Goal: Information Seeking & Learning: Find specific fact

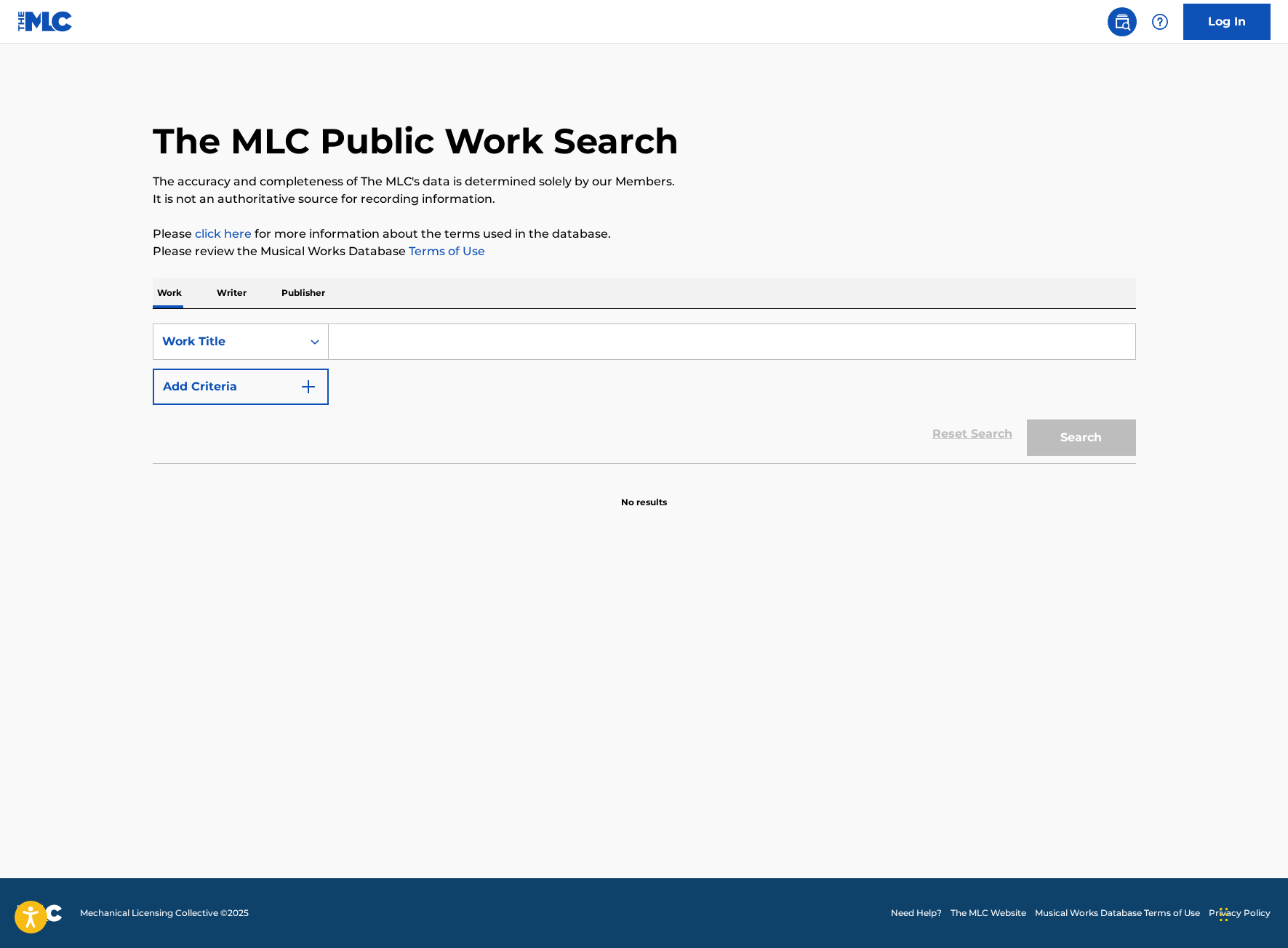
click at [389, 337] on input "Search Form" at bounding box center [732, 341] width 806 height 35
type input "suga"
click at [260, 391] on button "Add Criteria" at bounding box center [241, 387] width 176 height 36
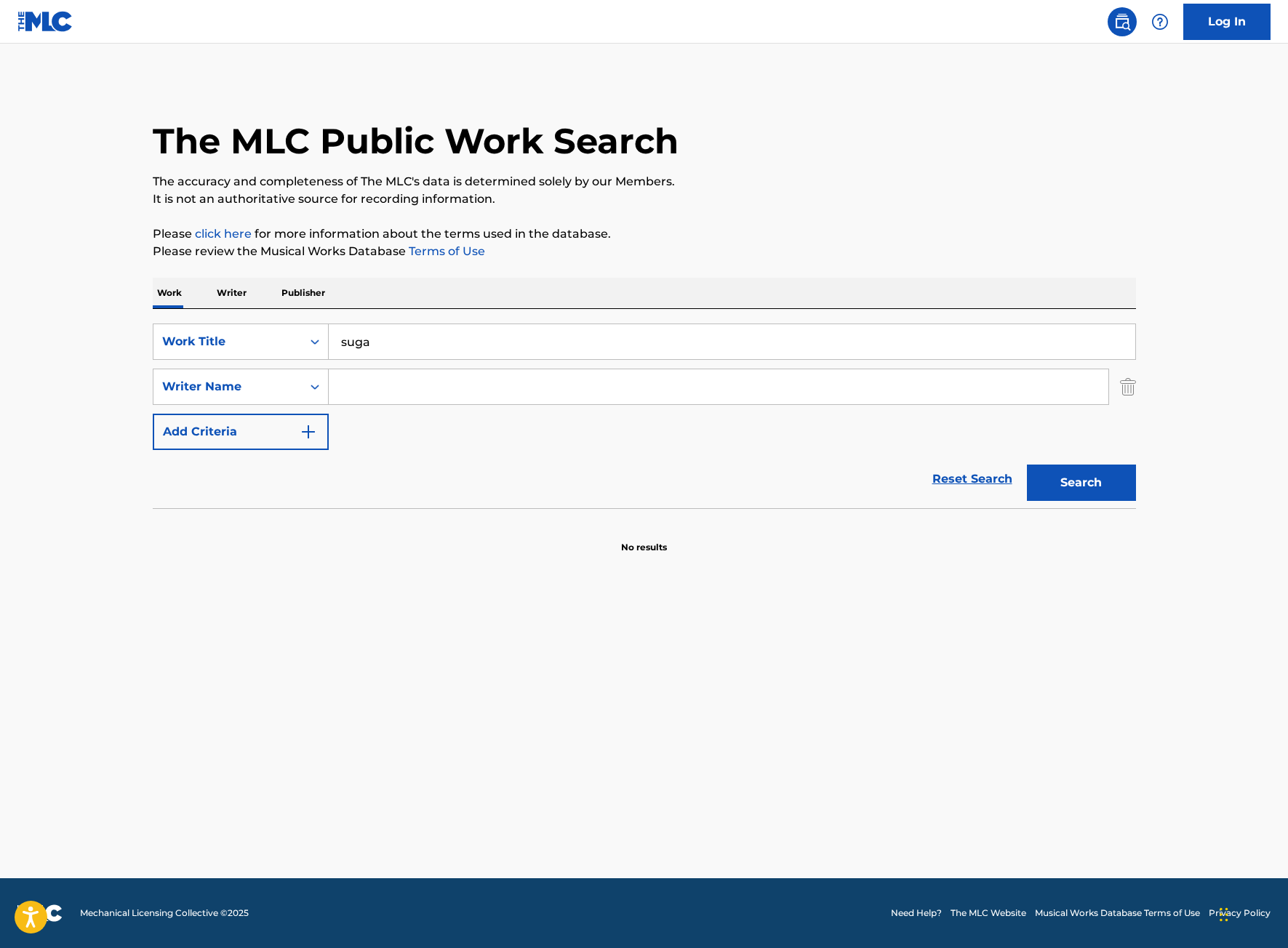
click at [362, 386] on input "Search Form" at bounding box center [719, 386] width 780 height 35
type input "[PERSON_NAME] [PERSON_NAME]"
click at [1027, 465] on button "Search" at bounding box center [1081, 483] width 109 height 36
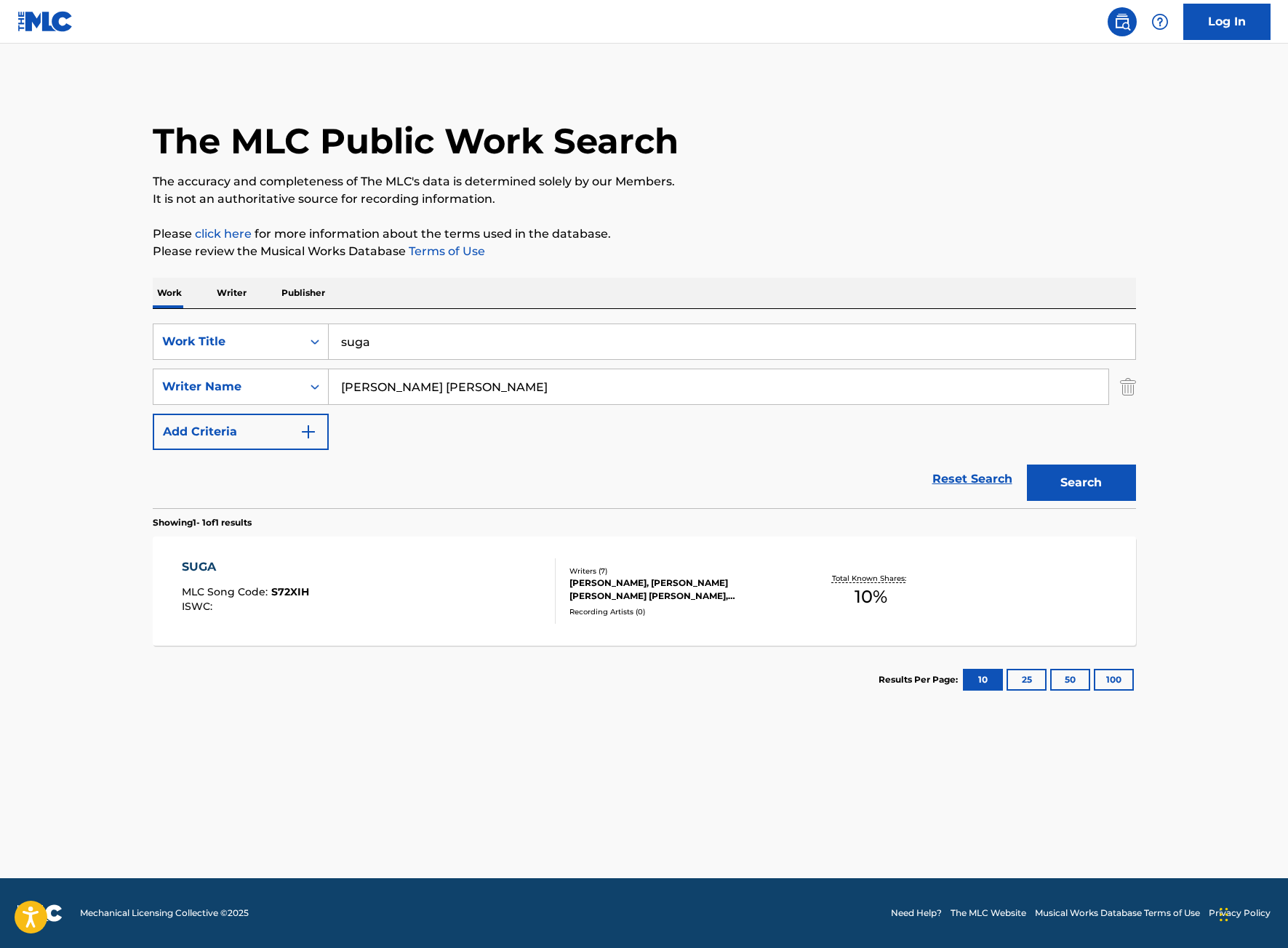
click at [476, 556] on div "SUGA MLC Song Code : S72XIH ISWC : Writers ( 7 ) [PERSON_NAME], [PERSON_NAME] […" at bounding box center [644, 591] width 984 height 109
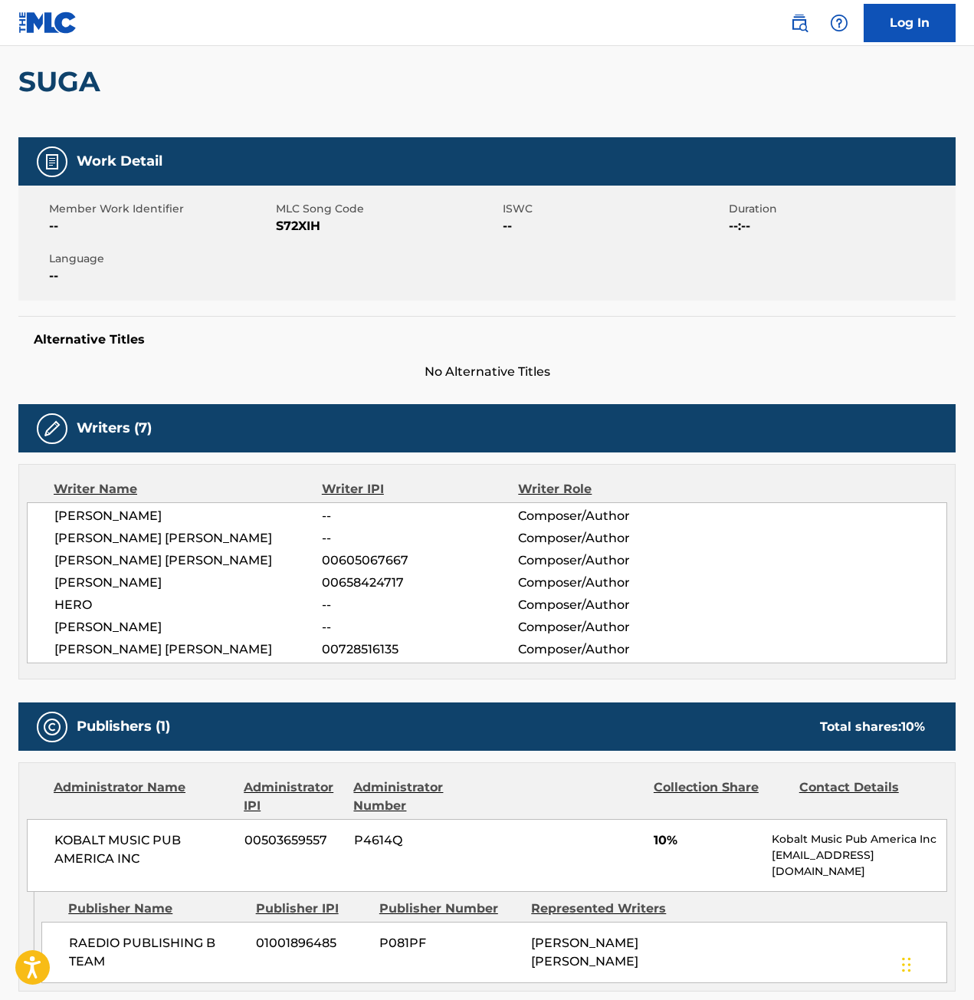
scroll to position [344, 0]
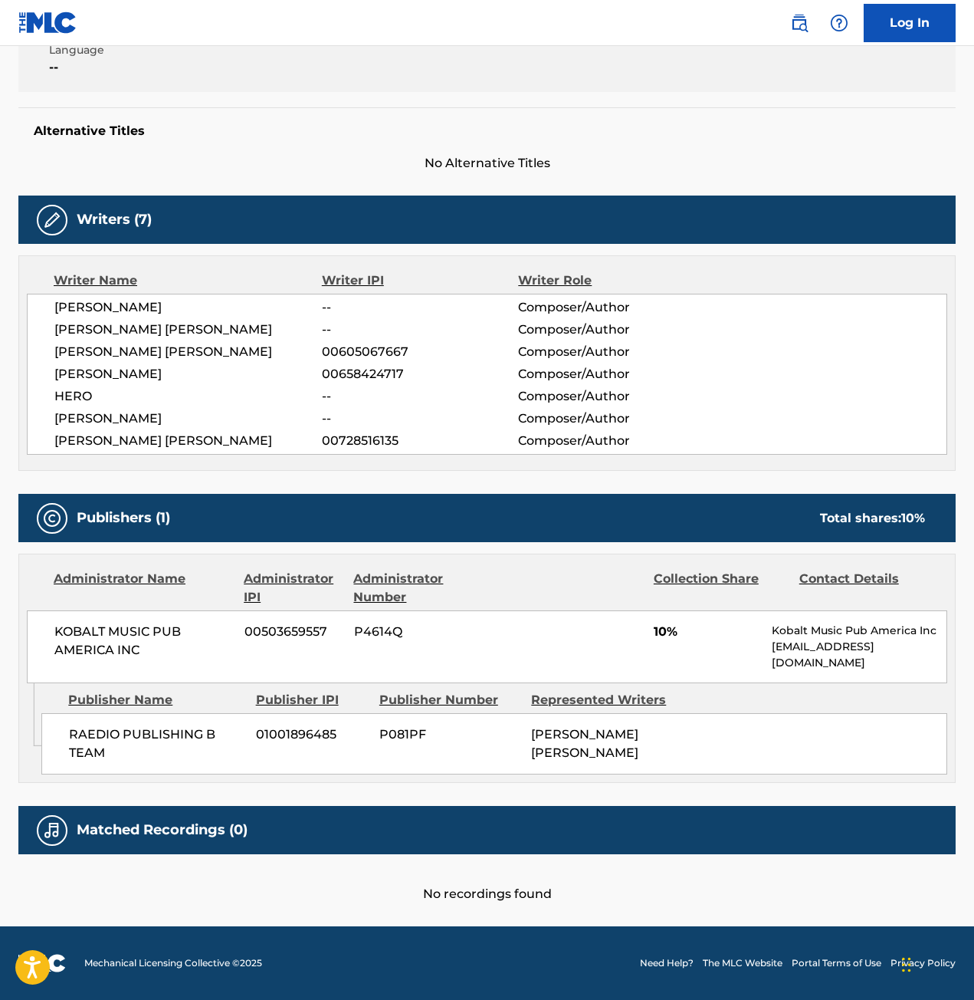
click at [816, 735] on div "RAEDIO PUBLISHING B TEAM 01001896485 P081PF [PERSON_NAME] [PERSON_NAME]" at bounding box center [494, 743] width 906 height 61
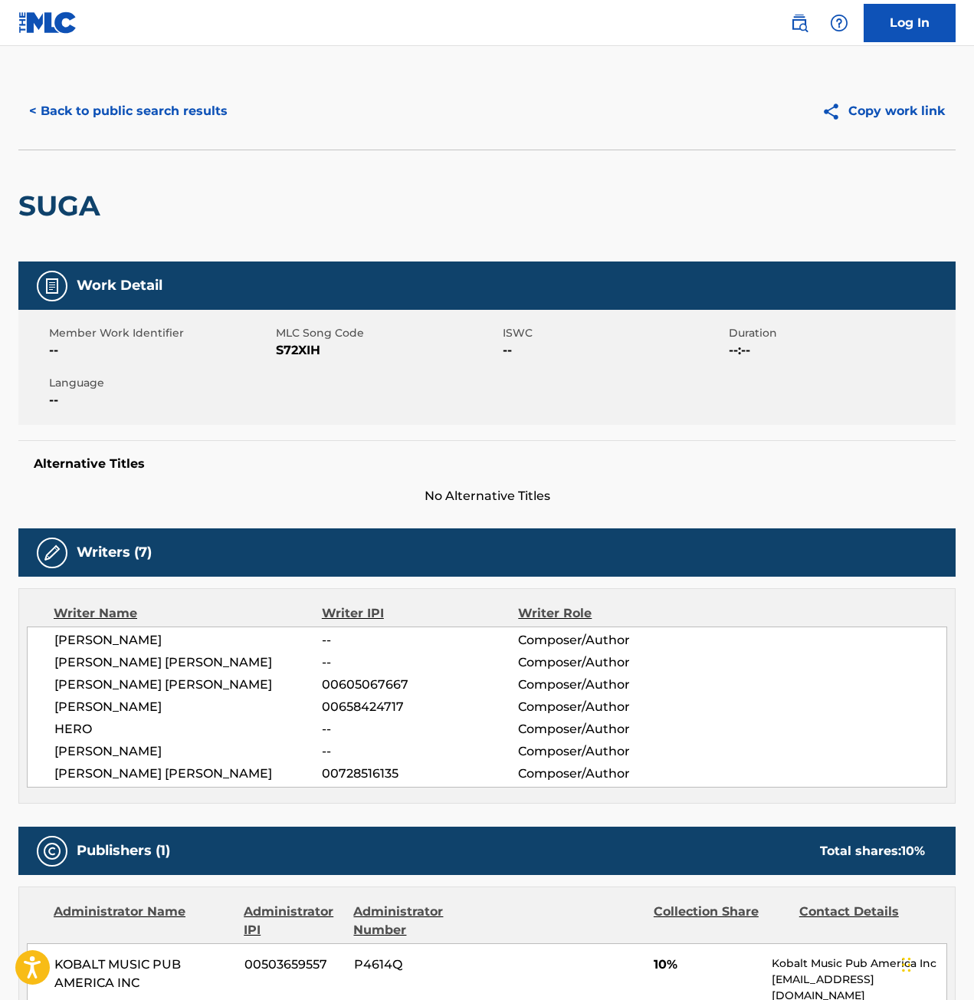
scroll to position [307, 0]
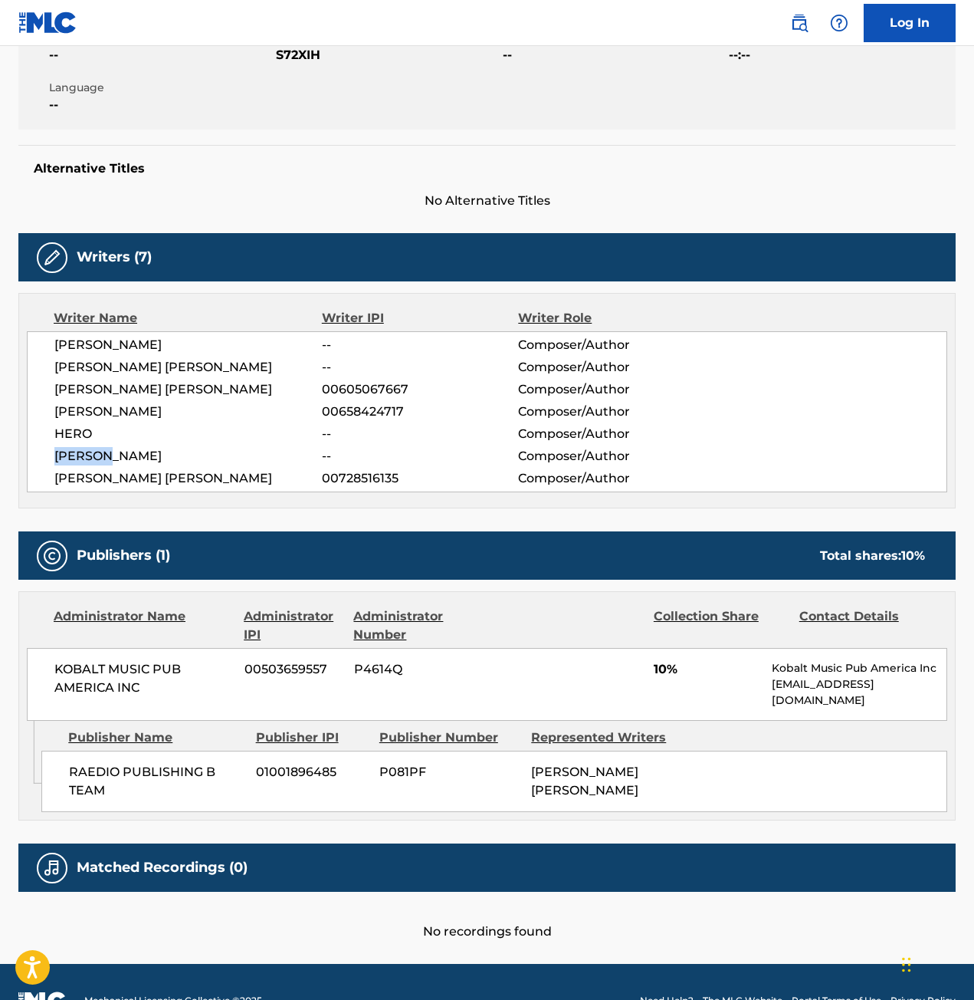
drag, startPoint x: 57, startPoint y: 451, endPoint x: 110, endPoint y: 458, distance: 54.1
click at [110, 458] on span "[PERSON_NAME]" at bounding box center [188, 456] width 268 height 18
copy span "[PERSON_NAME]"
drag, startPoint x: 56, startPoint y: 475, endPoint x: 225, endPoint y: 481, distance: 168.8
click at [225, 481] on span "[PERSON_NAME] [PERSON_NAME]" at bounding box center [188, 478] width 268 height 18
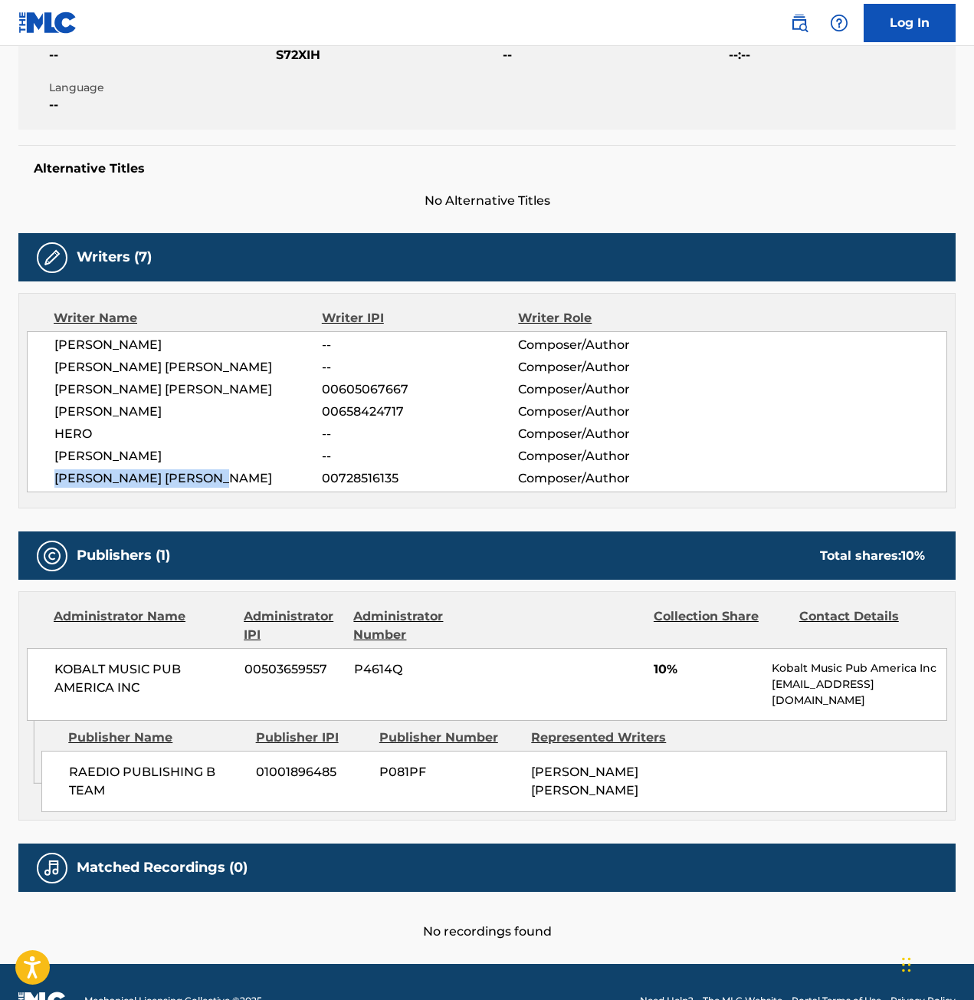
copy span "[PERSON_NAME] [PERSON_NAME]"
drag, startPoint x: 54, startPoint y: 411, endPoint x: 180, endPoint y: 418, distance: 125.9
click at [180, 418] on span "[PERSON_NAME]" at bounding box center [188, 412] width 268 height 18
copy span "[PERSON_NAME]"
drag, startPoint x: 202, startPoint y: 387, endPoint x: 41, endPoint y: 389, distance: 160.3
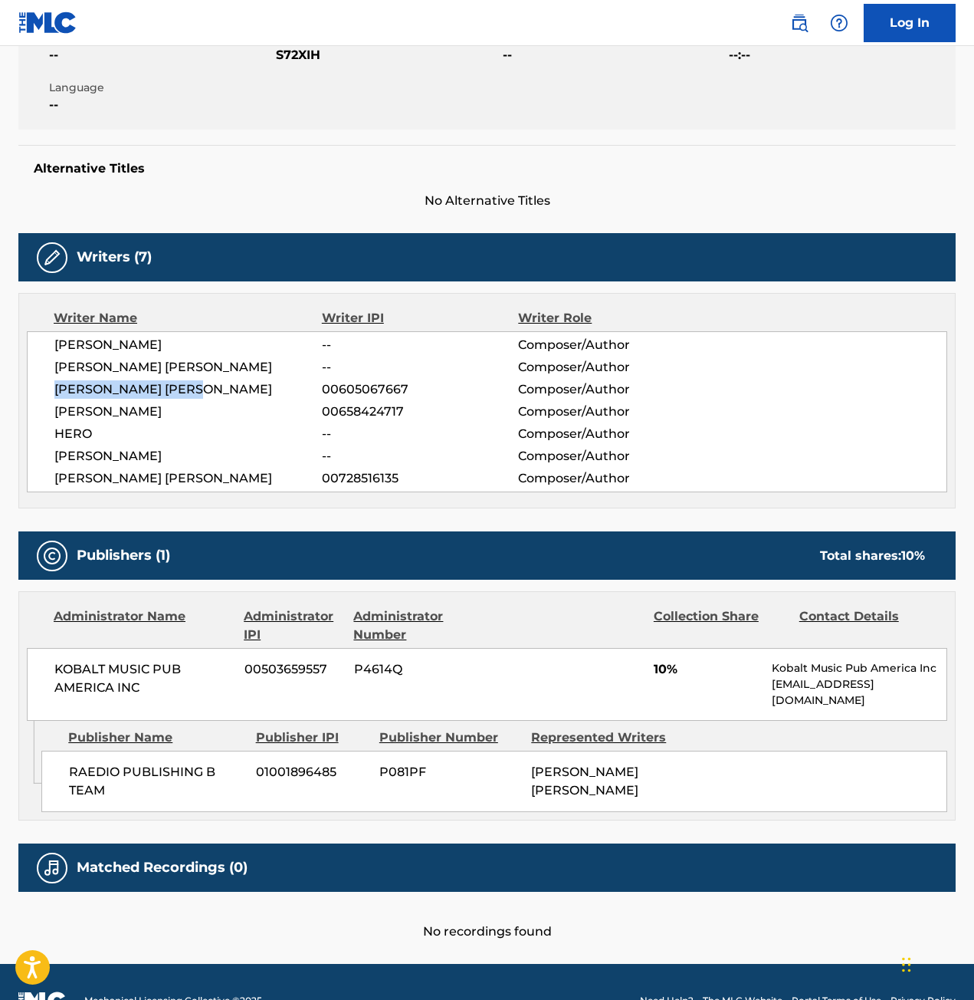
click at [41, 389] on div "[PERSON_NAME] -- Composer/Author [PERSON_NAME] [PERSON_NAME] -- Composer/Author…" at bounding box center [487, 411] width 921 height 161
drag, startPoint x: 172, startPoint y: 340, endPoint x: 49, endPoint y: 349, distance: 123.0
click at [49, 349] on div "[PERSON_NAME] -- Composer/Author [PERSON_NAME] [PERSON_NAME] -- Composer/Author…" at bounding box center [487, 411] width 921 height 161
copy span "[PERSON_NAME]"
drag, startPoint x: 58, startPoint y: 390, endPoint x: 212, endPoint y: 389, distance: 154.9
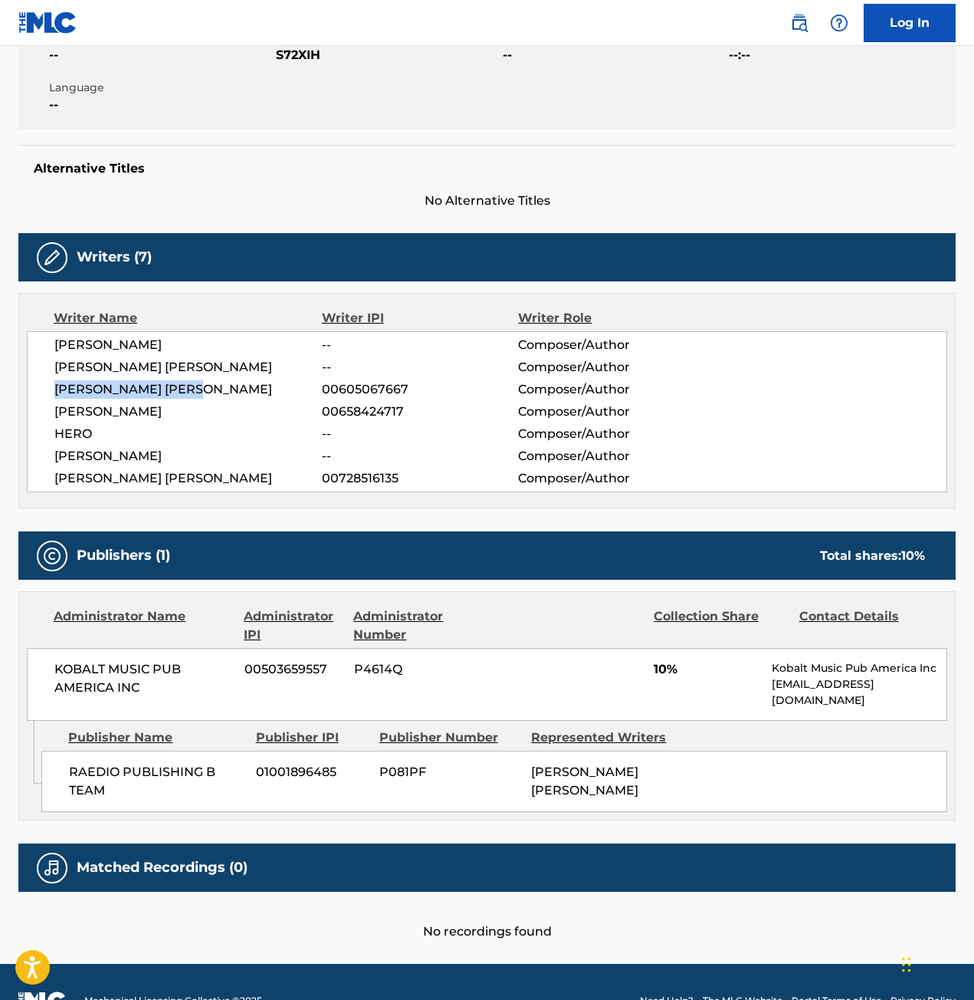
click at [212, 389] on span "[PERSON_NAME] [PERSON_NAME]" at bounding box center [188, 389] width 268 height 18
copy span "[PERSON_NAME] [PERSON_NAME]"
drag, startPoint x: 82, startPoint y: 433, endPoint x: 49, endPoint y: 435, distance: 33.0
click at [49, 435] on div "[PERSON_NAME] -- Composer/Author [PERSON_NAME] [PERSON_NAME] -- Composer/Author…" at bounding box center [487, 411] width 921 height 161
copy span "HERO"
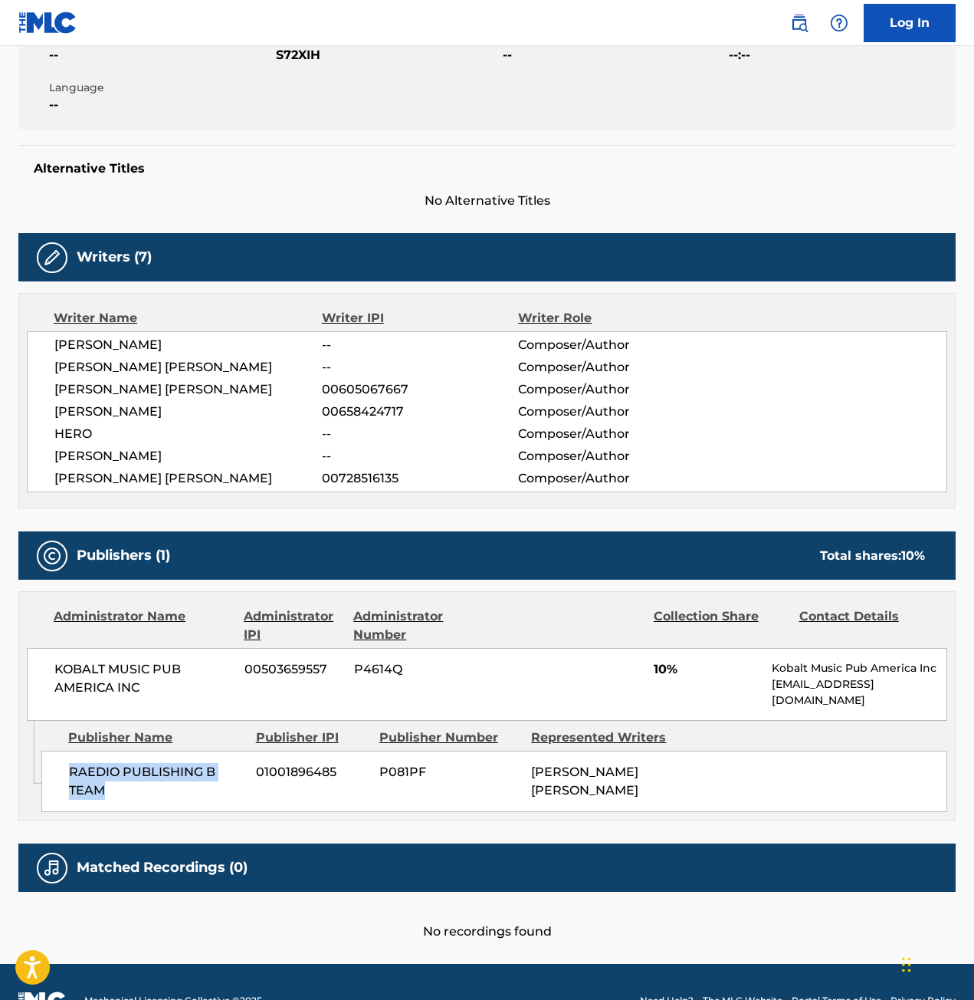
drag, startPoint x: 112, startPoint y: 790, endPoint x: 77, endPoint y: 767, distance: 42.1
click at [67, 767] on div "RAEDIO PUBLISHING B TEAM 01001896485 P081PF [PERSON_NAME] [PERSON_NAME]" at bounding box center [494, 781] width 906 height 61
copy span "RAEDIO PUBLISHING B TEAM"
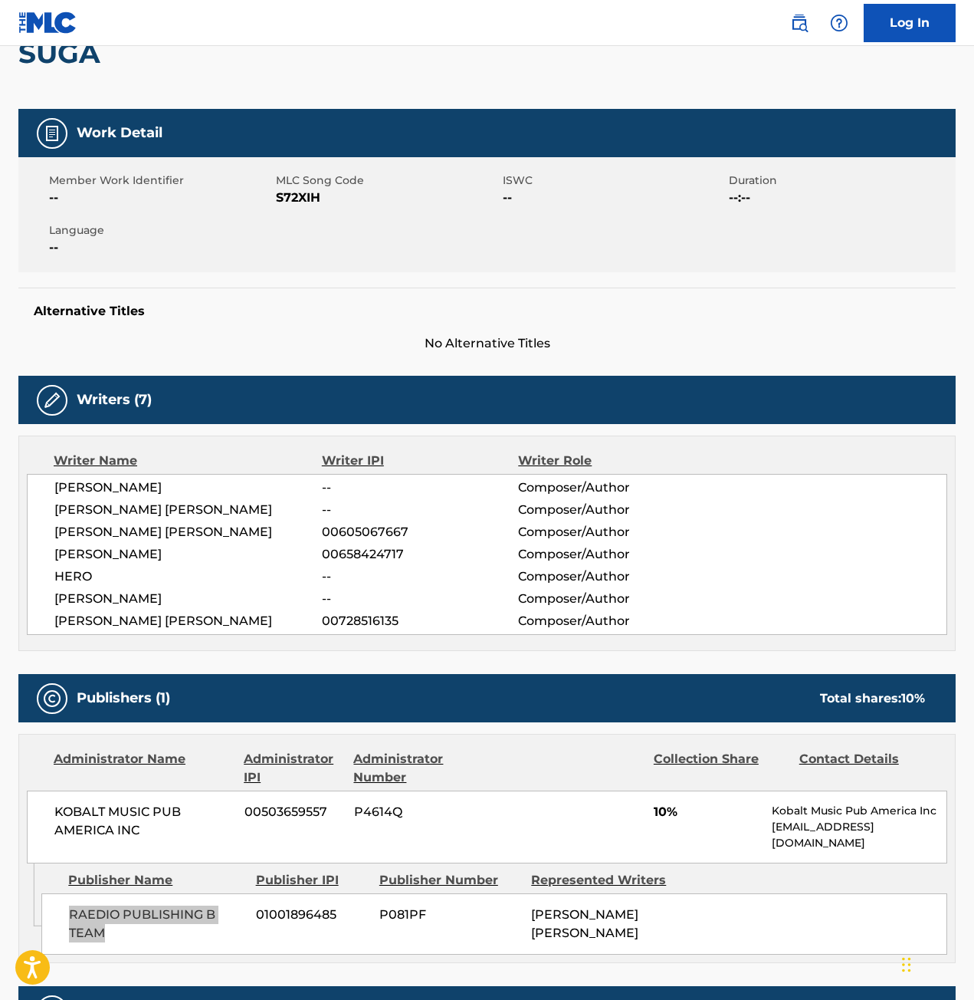
scroll to position [0, 0]
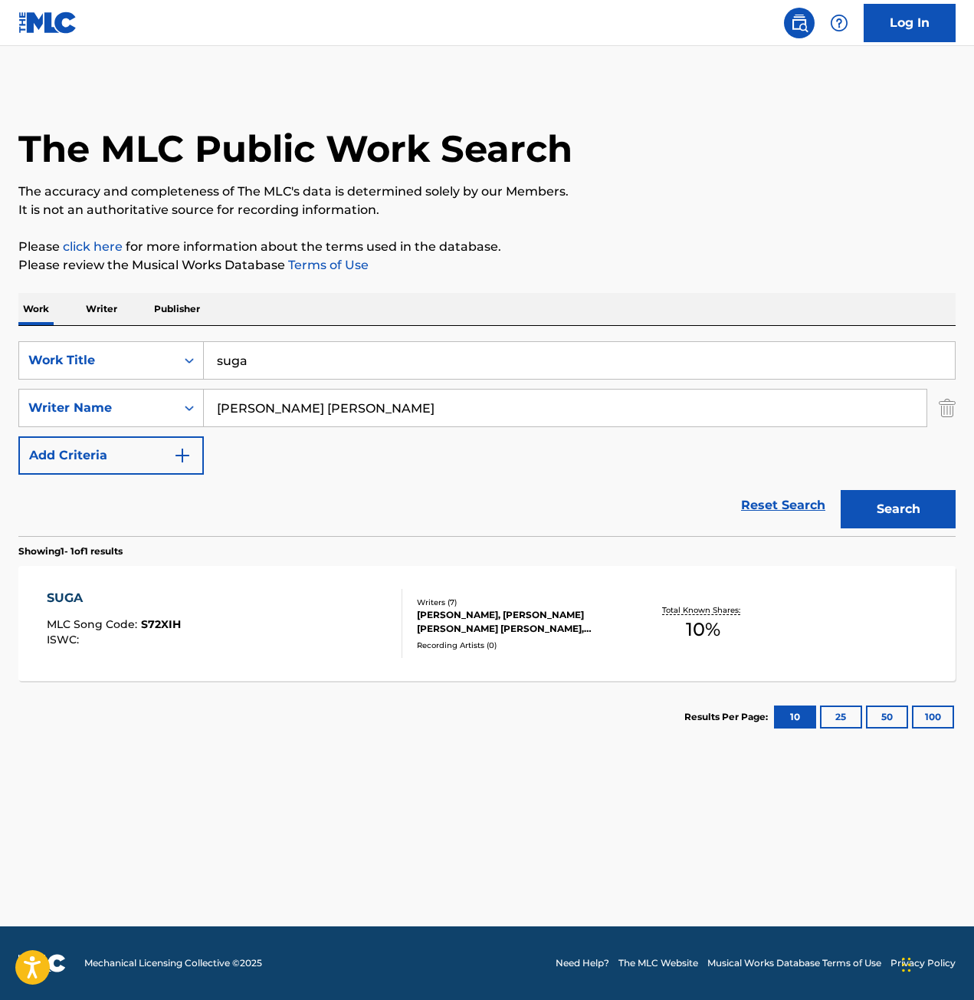
click at [16, 414] on div "The MLC Public Work Search The accuracy and completeness of The MLC's data is d…" at bounding box center [487, 418] width 974 height 669
drag, startPoint x: 267, startPoint y: 373, endPoint x: 77, endPoint y: 373, distance: 190.1
click at [77, 373] on div "SearchWithCriteria928603e4-a4d5-46ac-8017-8c6c43e5f069 Work Title suga" at bounding box center [487, 360] width 938 height 38
type input "floating"
click at [841, 490] on button "Search" at bounding box center [898, 509] width 115 height 38
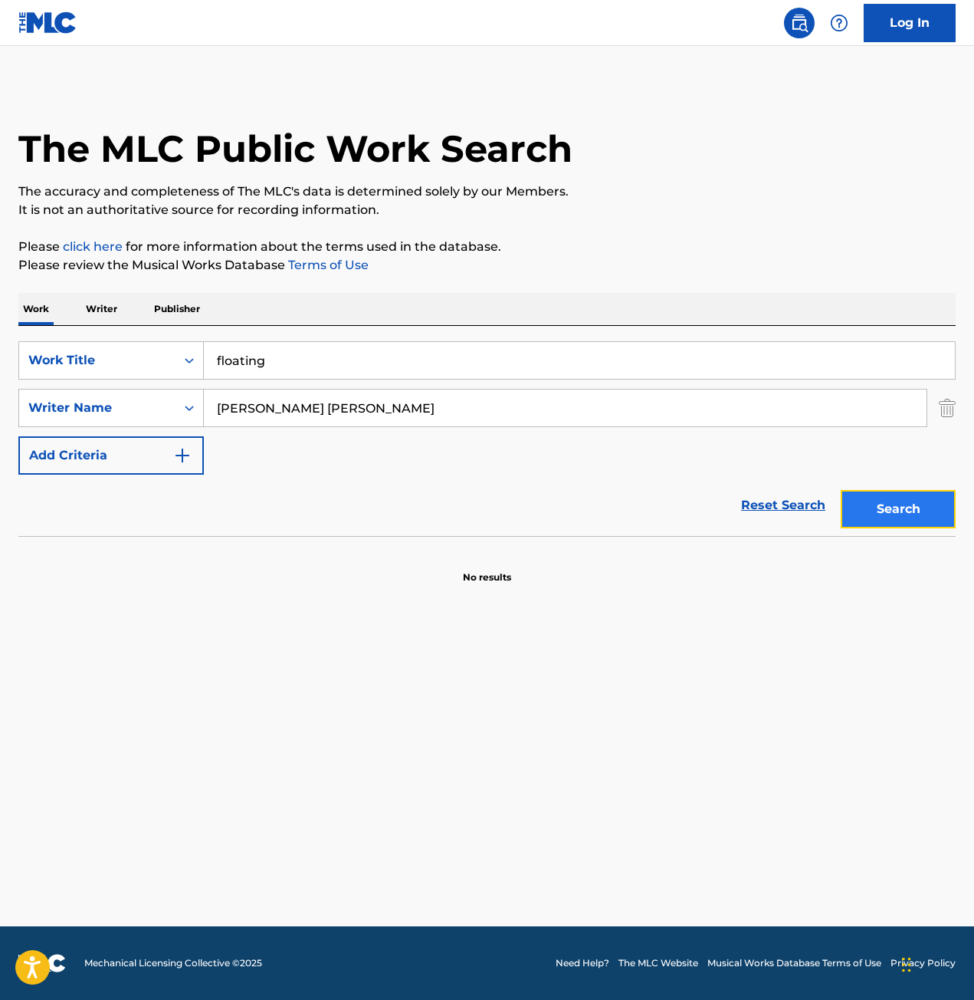
click at [912, 505] on button "Search" at bounding box center [898, 509] width 115 height 38
click at [415, 409] on input "[PERSON_NAME] [PERSON_NAME]" at bounding box center [565, 407] width 723 height 37
drag, startPoint x: 292, startPoint y: 358, endPoint x: 190, endPoint y: 360, distance: 102.0
click at [190, 360] on div "SearchWithCriteria928603e4-a4d5-46ac-8017-8c6c43e5f069 Work Title floating" at bounding box center [487, 360] width 938 height 38
